Goal: Use online tool/utility: Utilize a website feature to perform a specific function

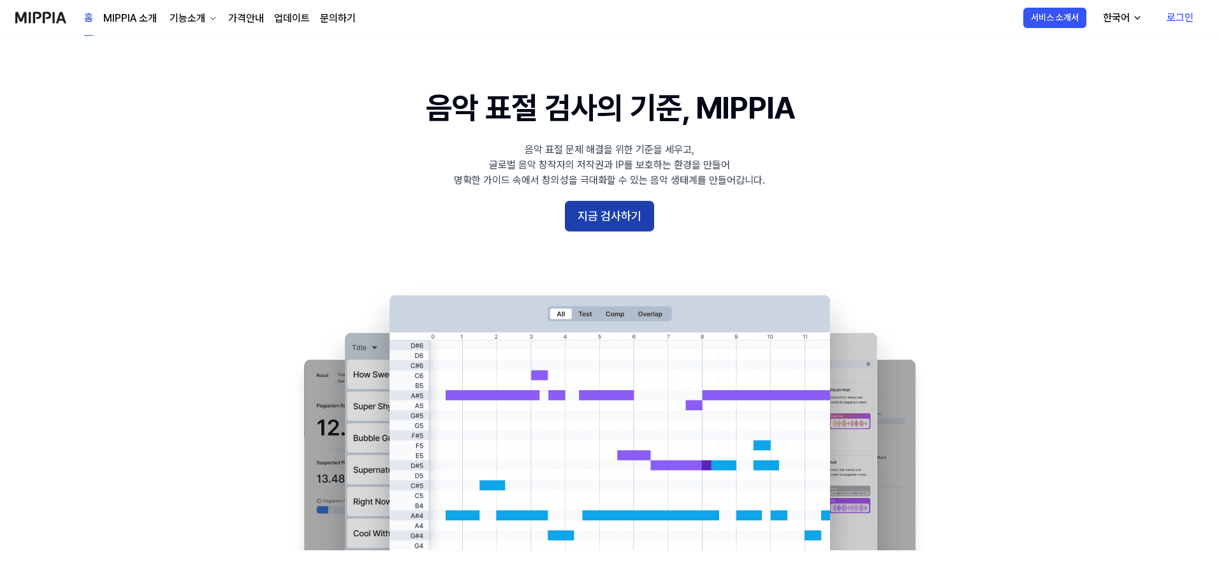
click at [615, 209] on button "지금 검사하기" at bounding box center [609, 216] width 89 height 31
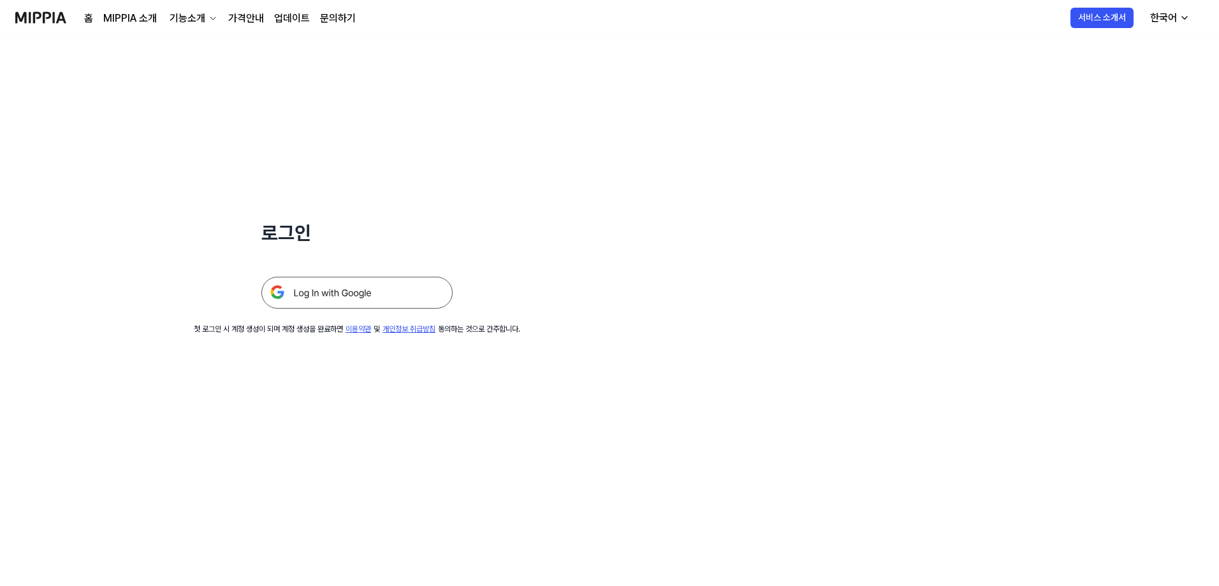
click at [397, 282] on img at bounding box center [356, 293] width 191 height 32
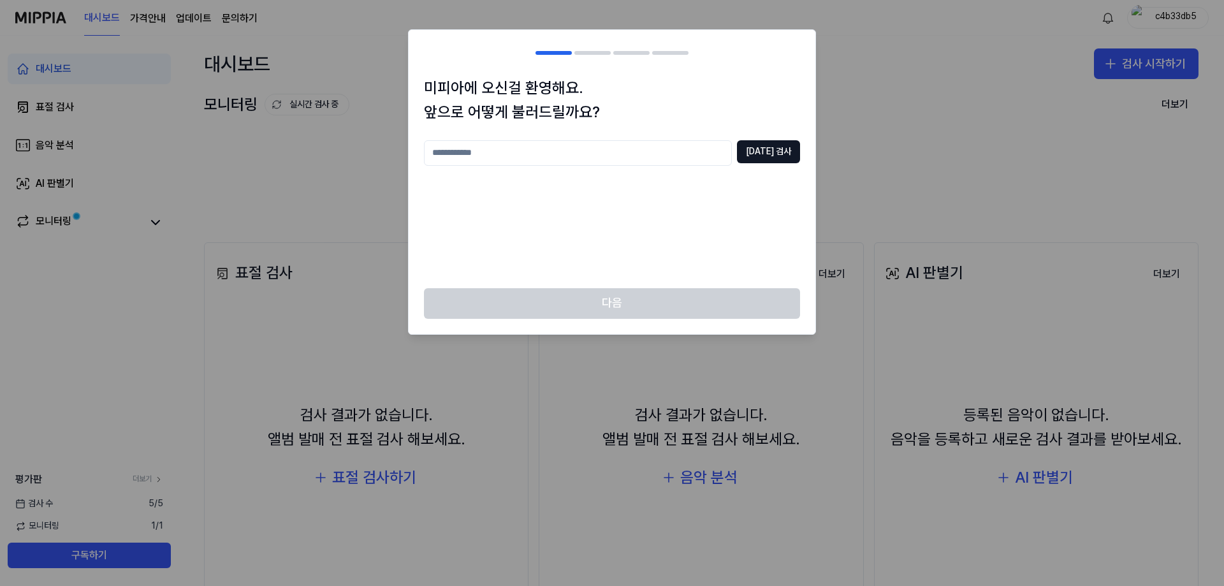
click at [551, 152] on input "text" at bounding box center [578, 153] width 308 height 26
click at [777, 143] on button "[DATE] 검사" at bounding box center [768, 151] width 63 height 23
click at [625, 151] on input "*" at bounding box center [578, 153] width 308 height 26
type input "***"
click at [776, 146] on button "[DATE] 검사" at bounding box center [768, 151] width 63 height 23
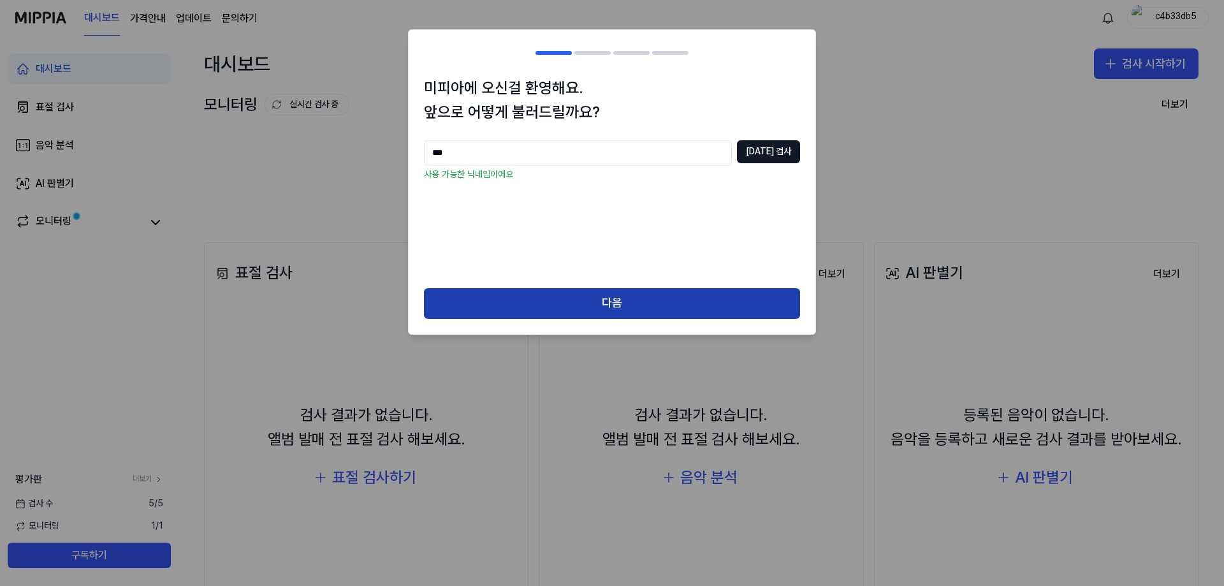
click at [660, 305] on button "다음" at bounding box center [612, 303] width 376 height 31
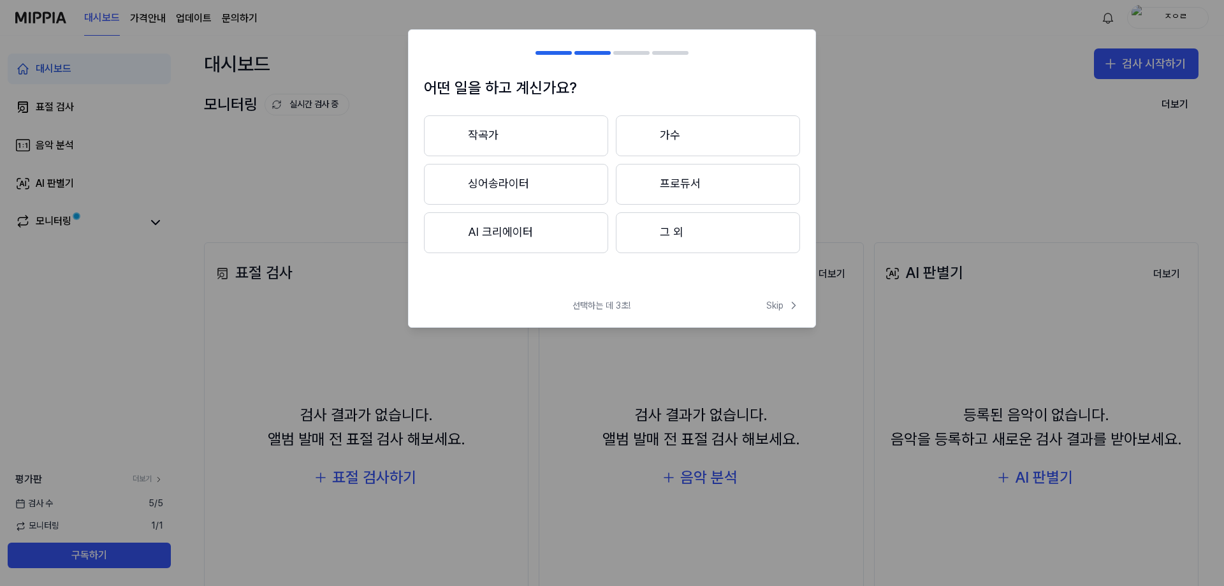
click at [568, 145] on button "작곡가" at bounding box center [516, 135] width 184 height 41
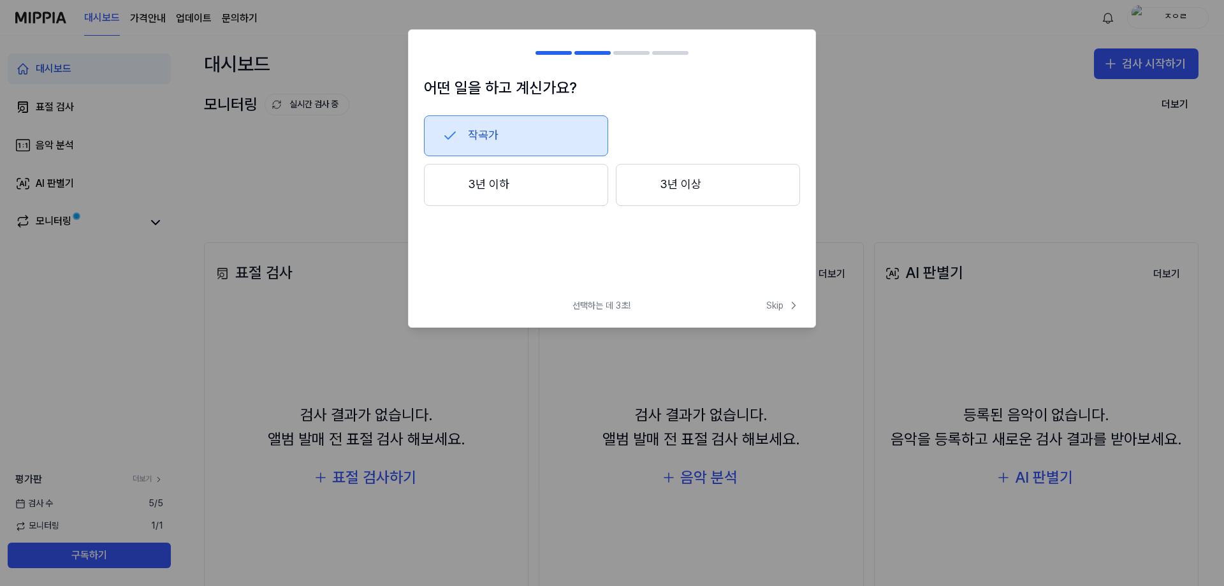
click at [693, 193] on button "3년 이상" at bounding box center [708, 185] width 184 height 42
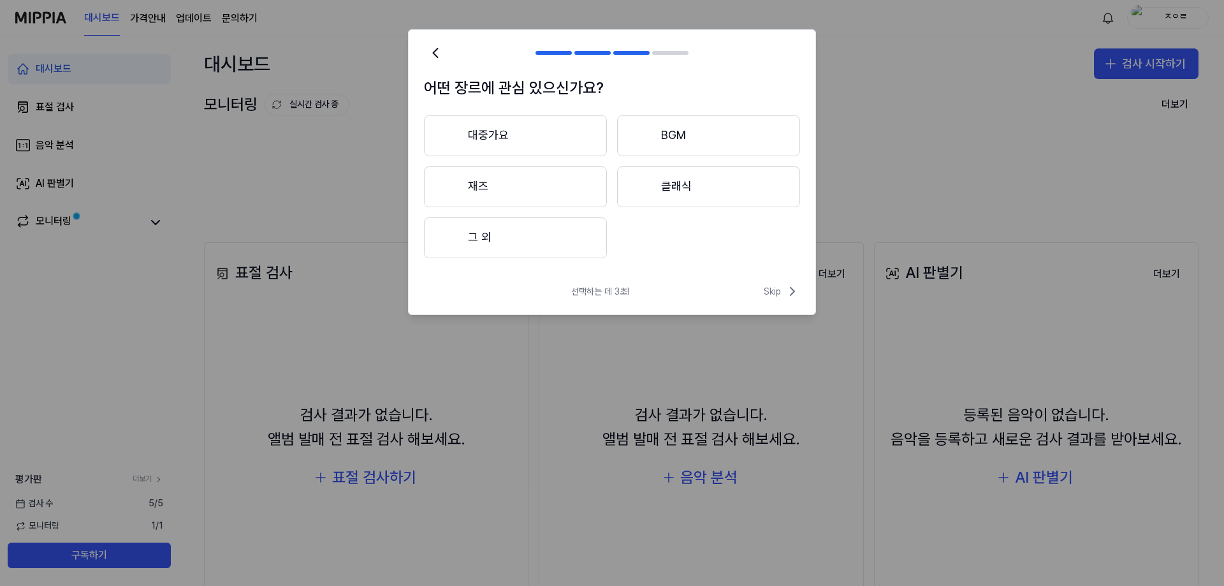
click at [569, 247] on button "그 외" at bounding box center [515, 237] width 183 height 41
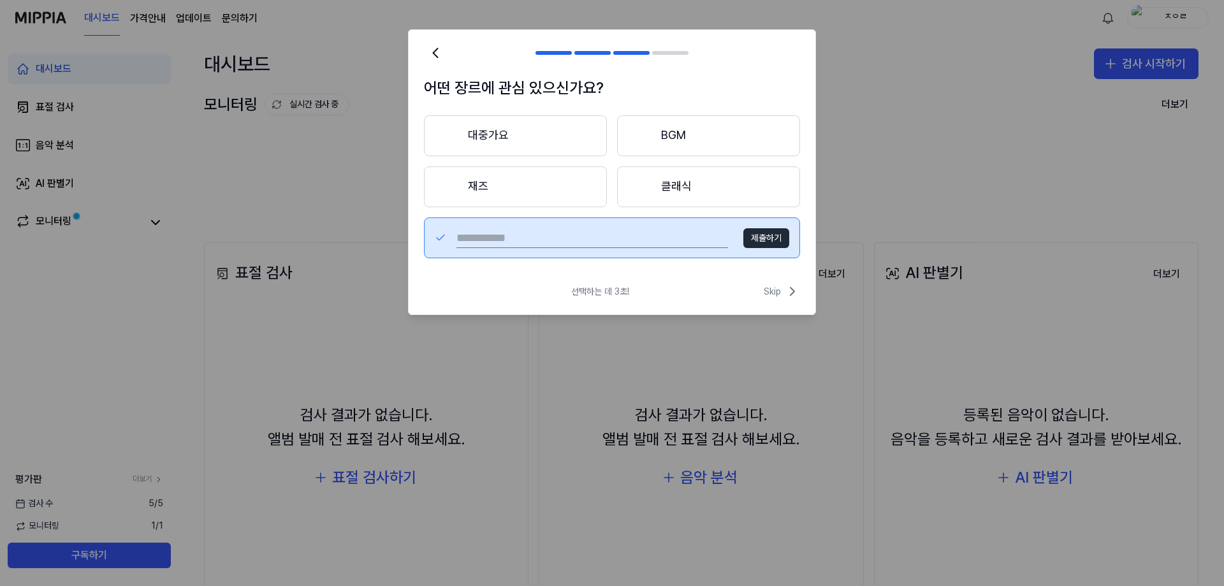
click at [617, 237] on input "text" at bounding box center [593, 238] width 272 height 20
type input "*"
type input "***"
click at [759, 242] on button "제출하기" at bounding box center [767, 238] width 46 height 20
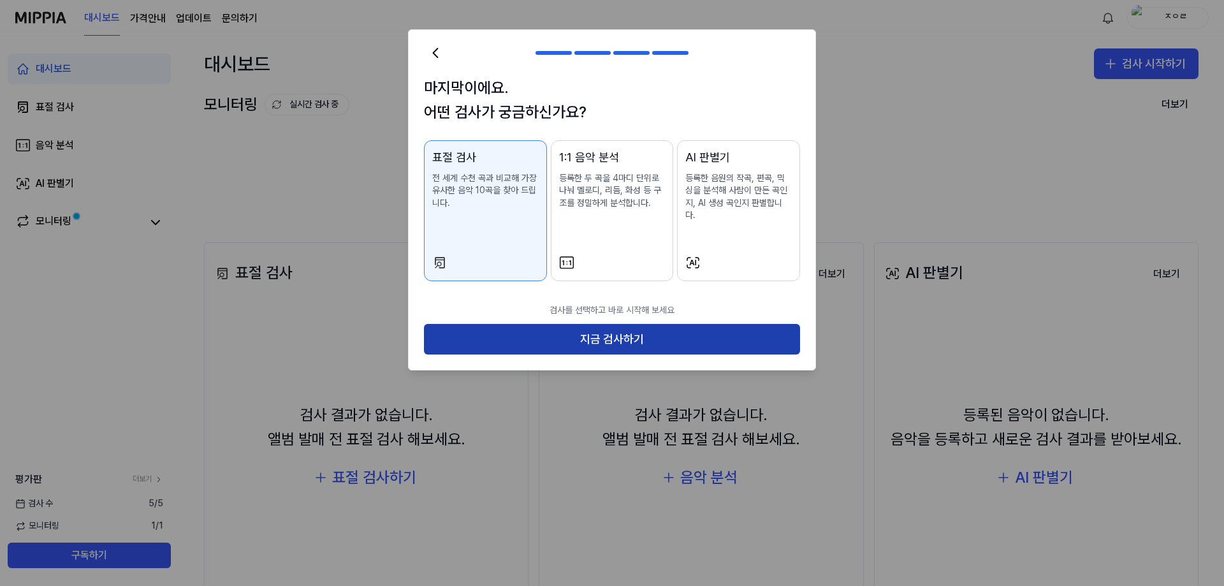
click at [621, 332] on button "지금 검사하기" at bounding box center [612, 339] width 376 height 31
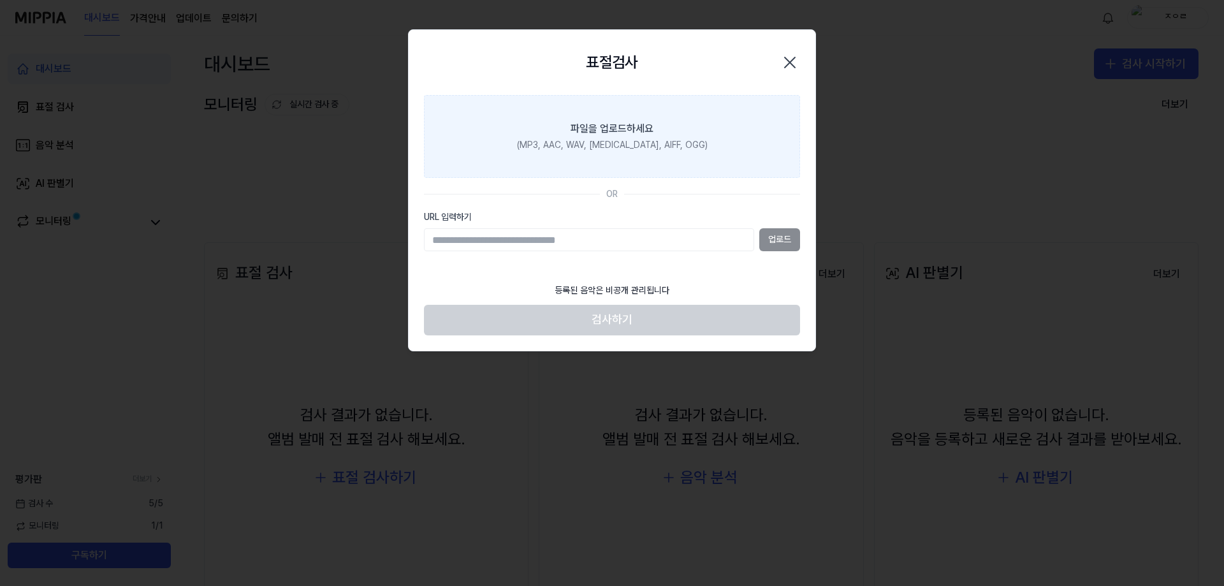
click at [548, 176] on label "파일을 업로드하세요 (MP3, AAC, WAV, [MEDICAL_DATA], AIFF, OGG)" at bounding box center [612, 136] width 376 height 83
click at [0, 0] on input "파일을 업로드하세요 (MP3, AAC, WAV, [MEDICAL_DATA], AIFF, OGG)" at bounding box center [0, 0] width 0 height 0
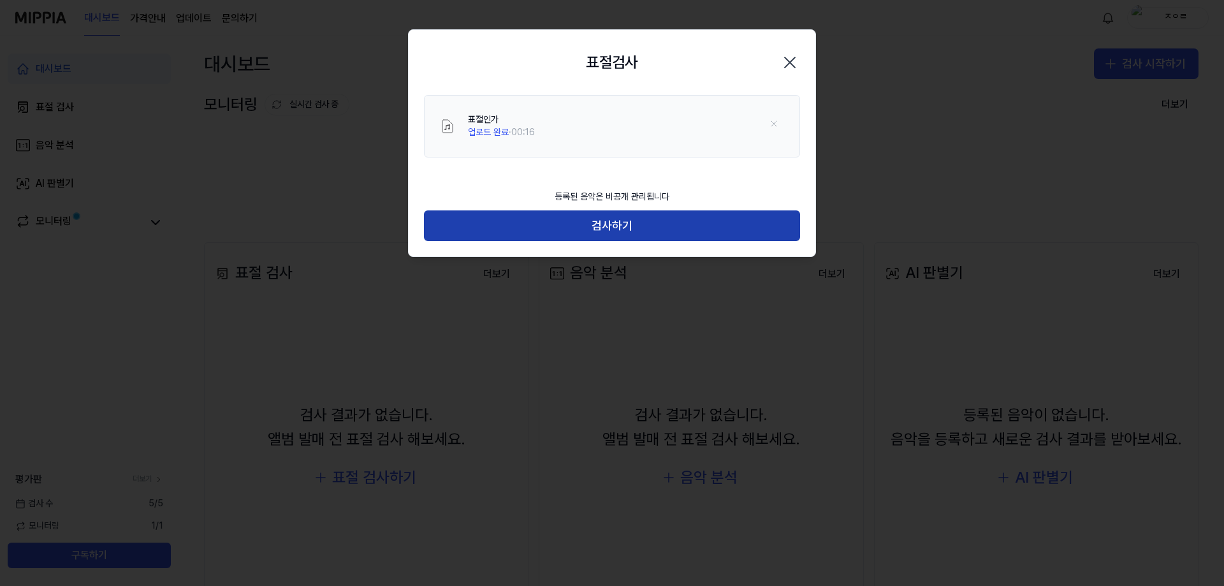
click at [571, 221] on button "검사하기" at bounding box center [612, 225] width 376 height 31
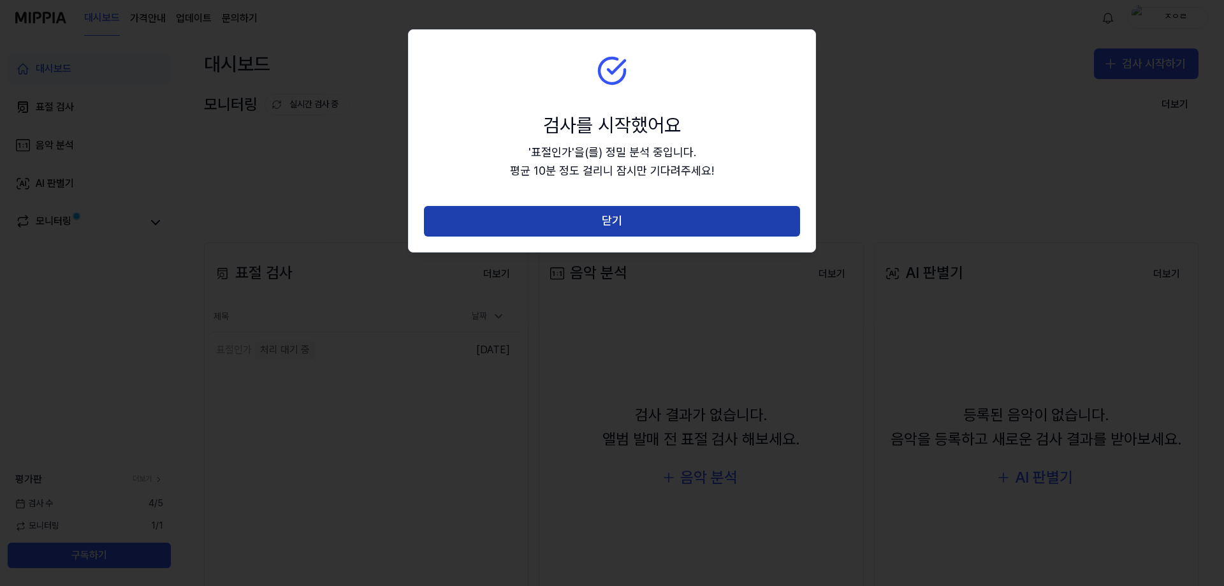
click at [554, 233] on button "닫기" at bounding box center [612, 221] width 376 height 31
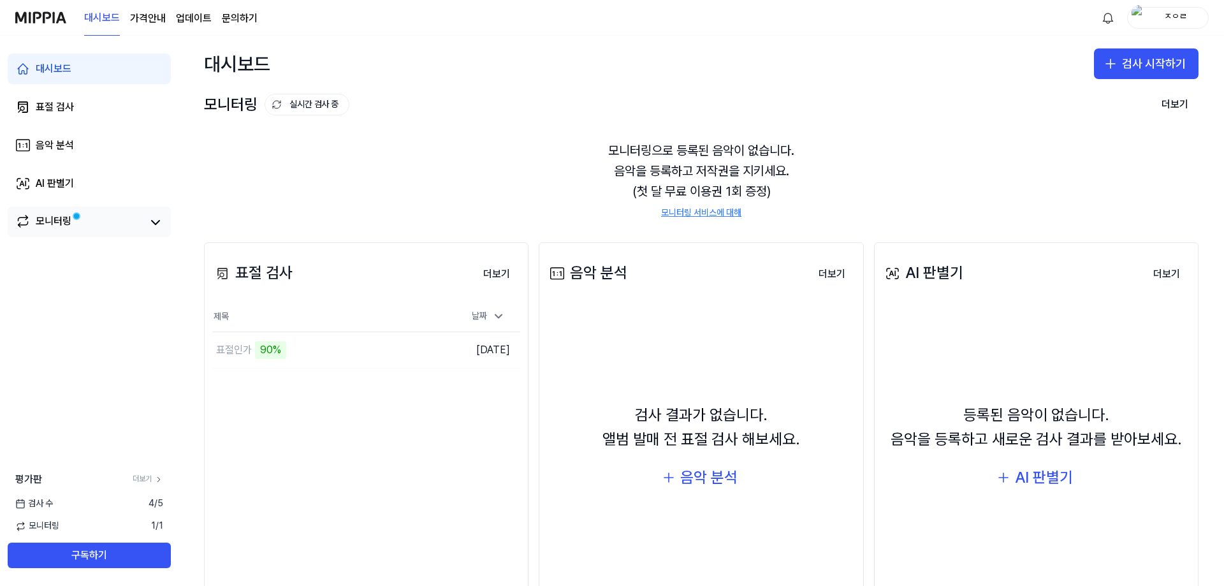
click at [141, 228] on link "모니터링" at bounding box center [79, 223] width 128 height 18
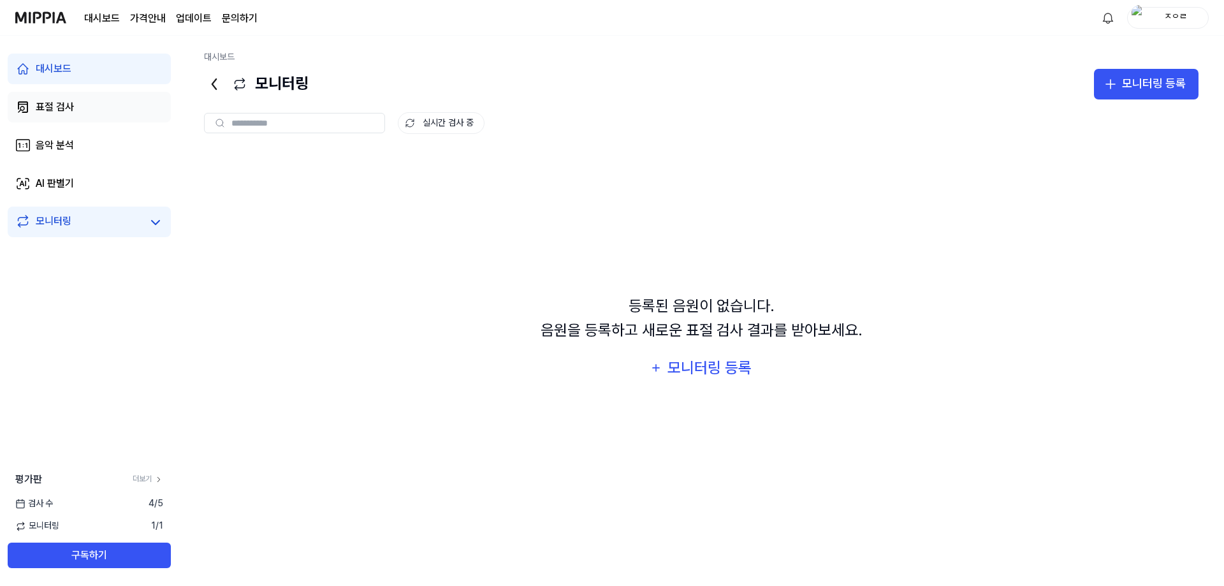
click at [96, 115] on link "표절 검사" at bounding box center [89, 107] width 163 height 31
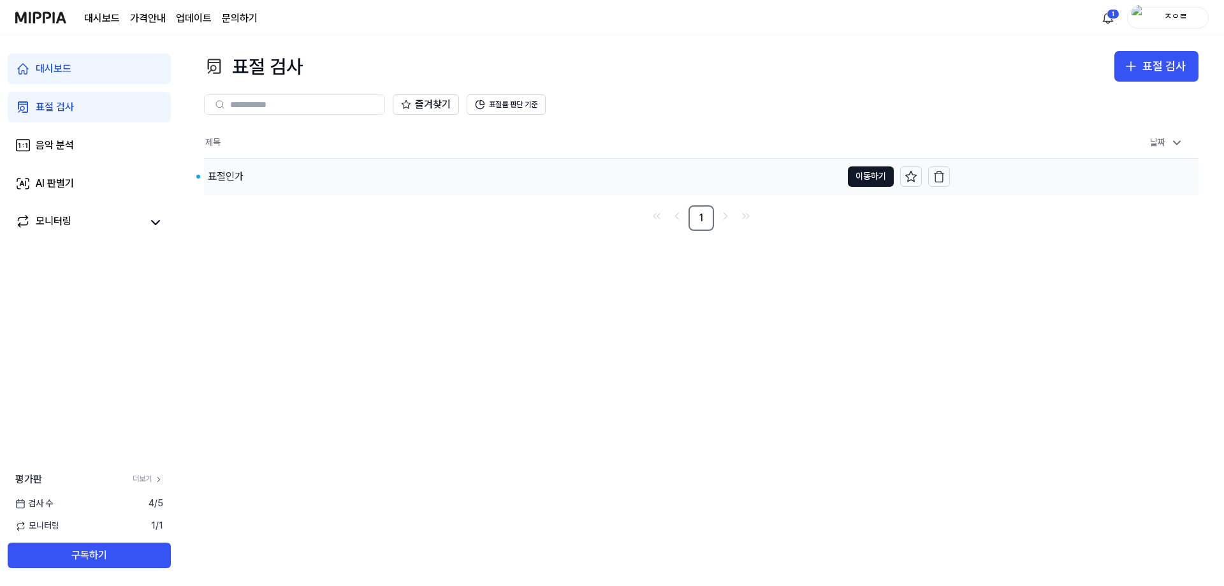
click at [244, 172] on div "표절인가" at bounding box center [523, 177] width 638 height 36
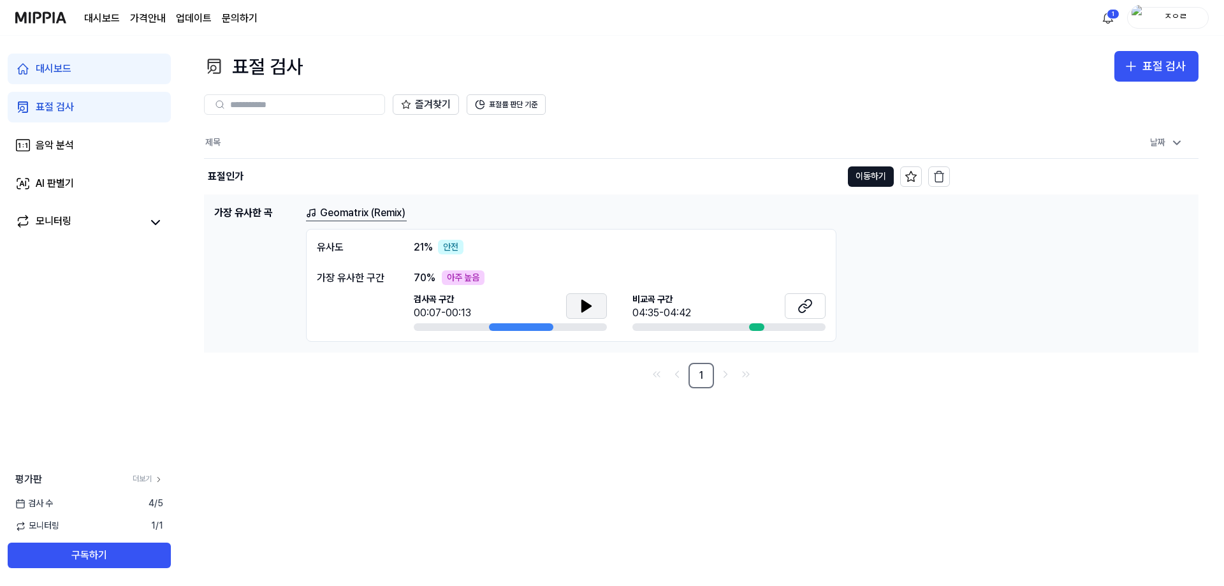
click at [591, 305] on icon at bounding box center [586, 305] width 9 height 11
drag, startPoint x: 590, startPoint y: 307, endPoint x: 804, endPoint y: 297, distance: 213.8
click at [590, 308] on icon at bounding box center [589, 305] width 3 height 10
click at [718, 304] on div "[GEOGRAPHIC_DATA] 구간 04:35-04:42" at bounding box center [729, 307] width 193 height 28
click at [807, 300] on icon at bounding box center [808, 304] width 8 height 8
